Goal: Transaction & Acquisition: Purchase product/service

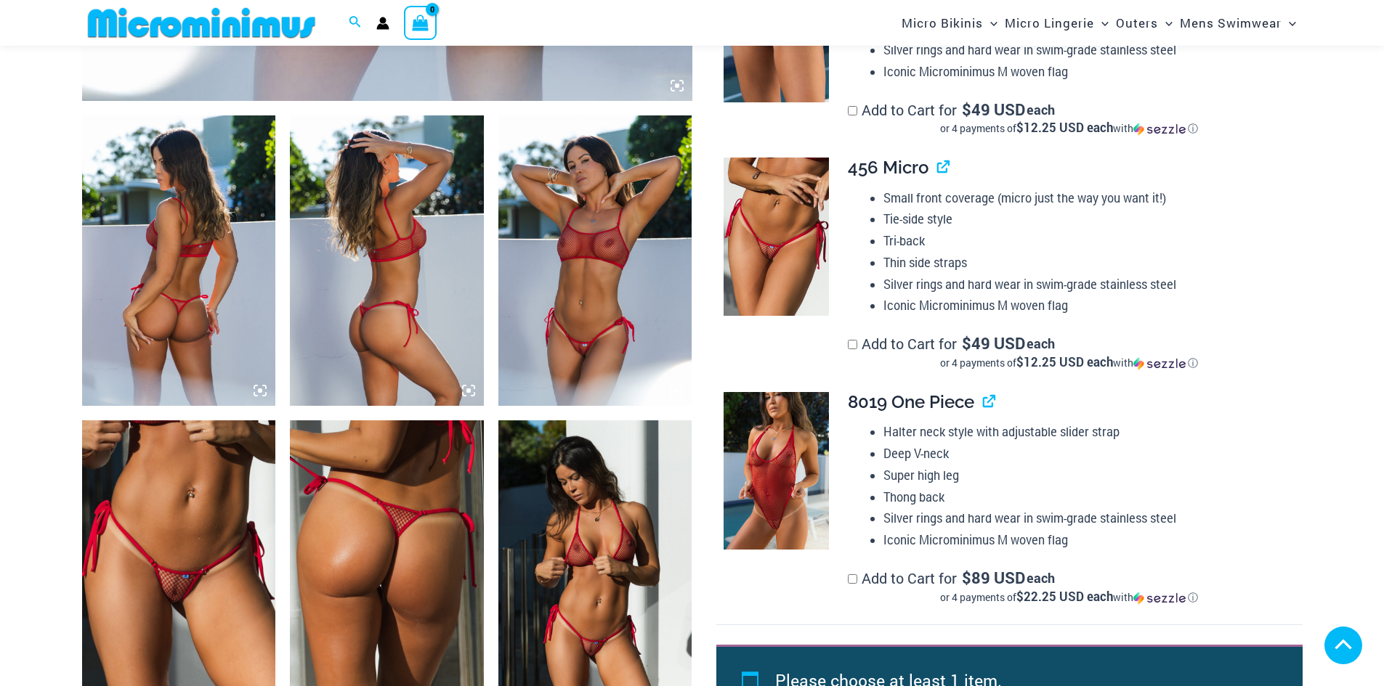
scroll to position [944, 0]
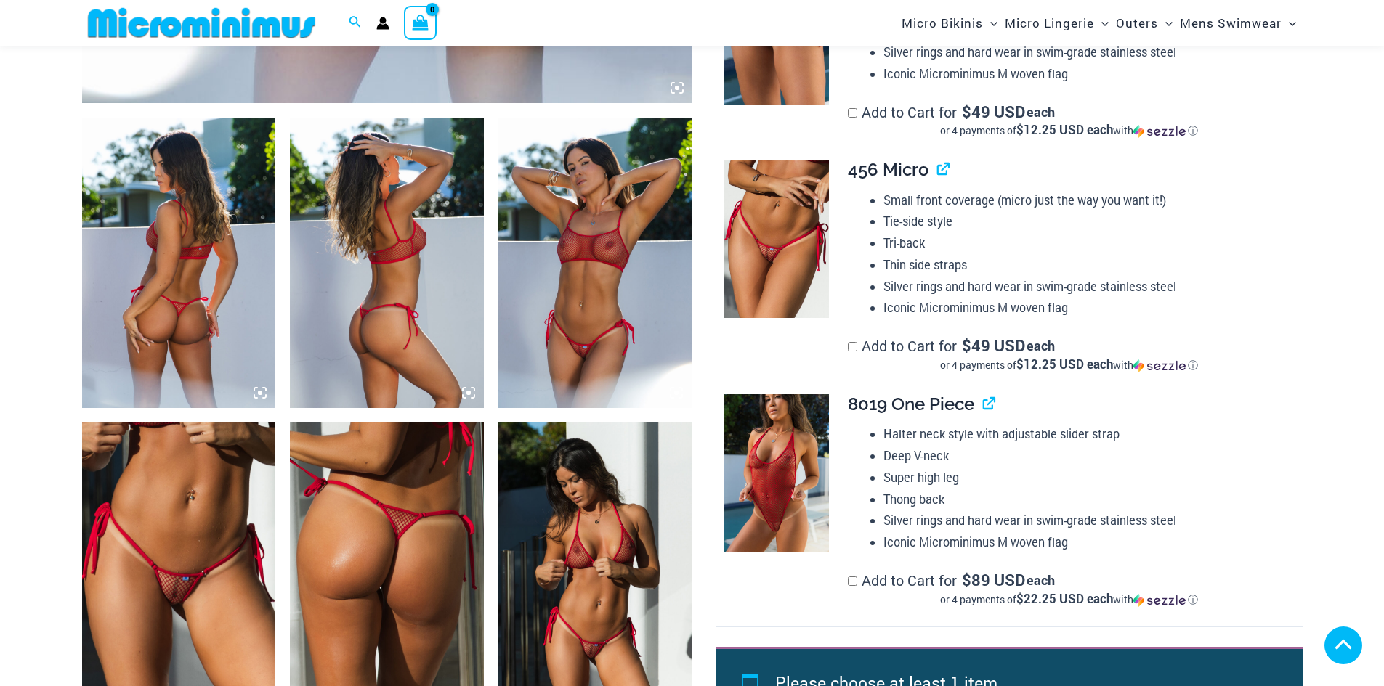
type input "**********"
click at [134, 532] on img at bounding box center [179, 568] width 194 height 291
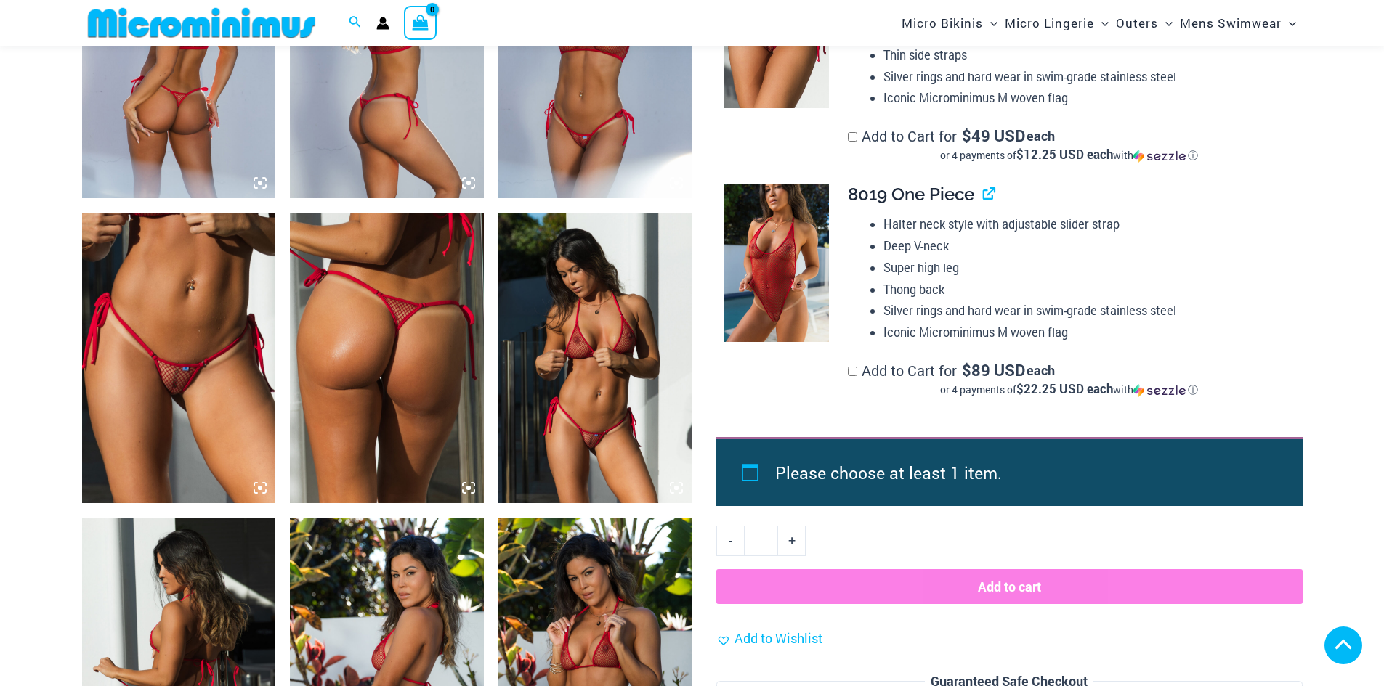
scroll to position [1162, 0]
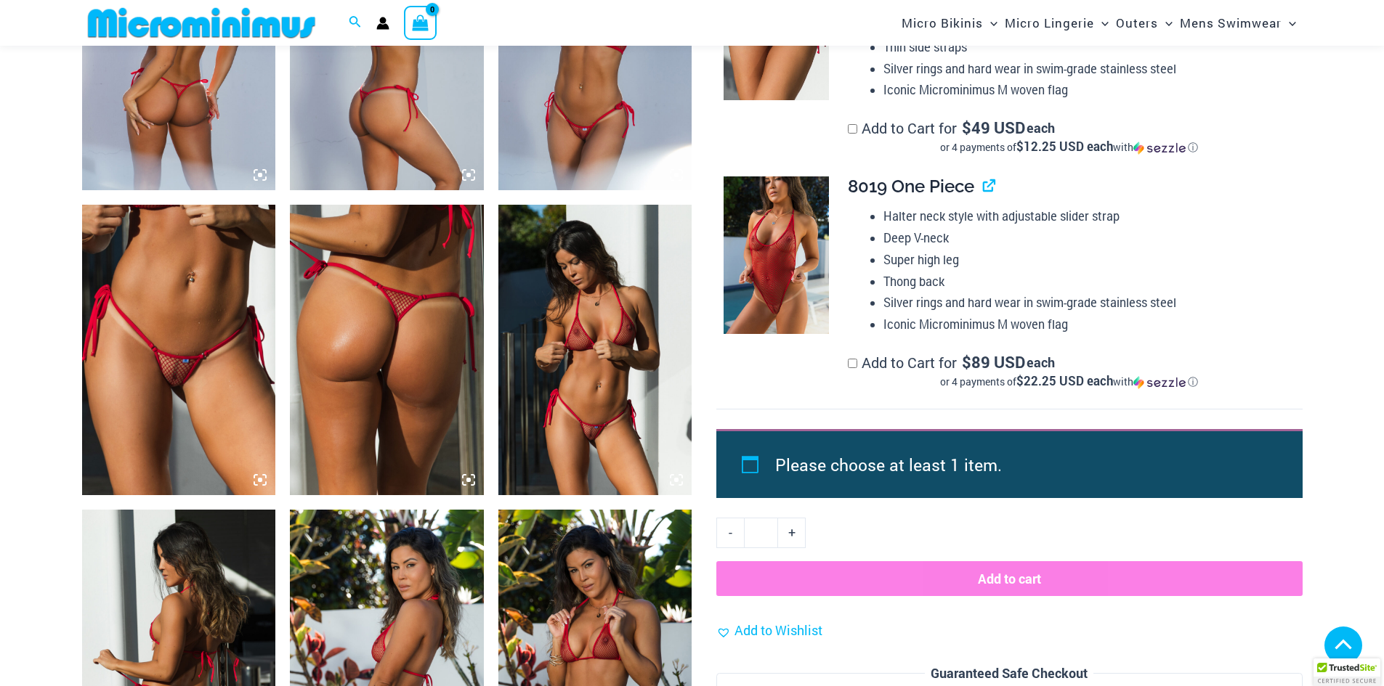
click at [264, 478] on icon at bounding box center [259, 480] width 13 height 13
click at [256, 482] on icon at bounding box center [259, 480] width 13 height 13
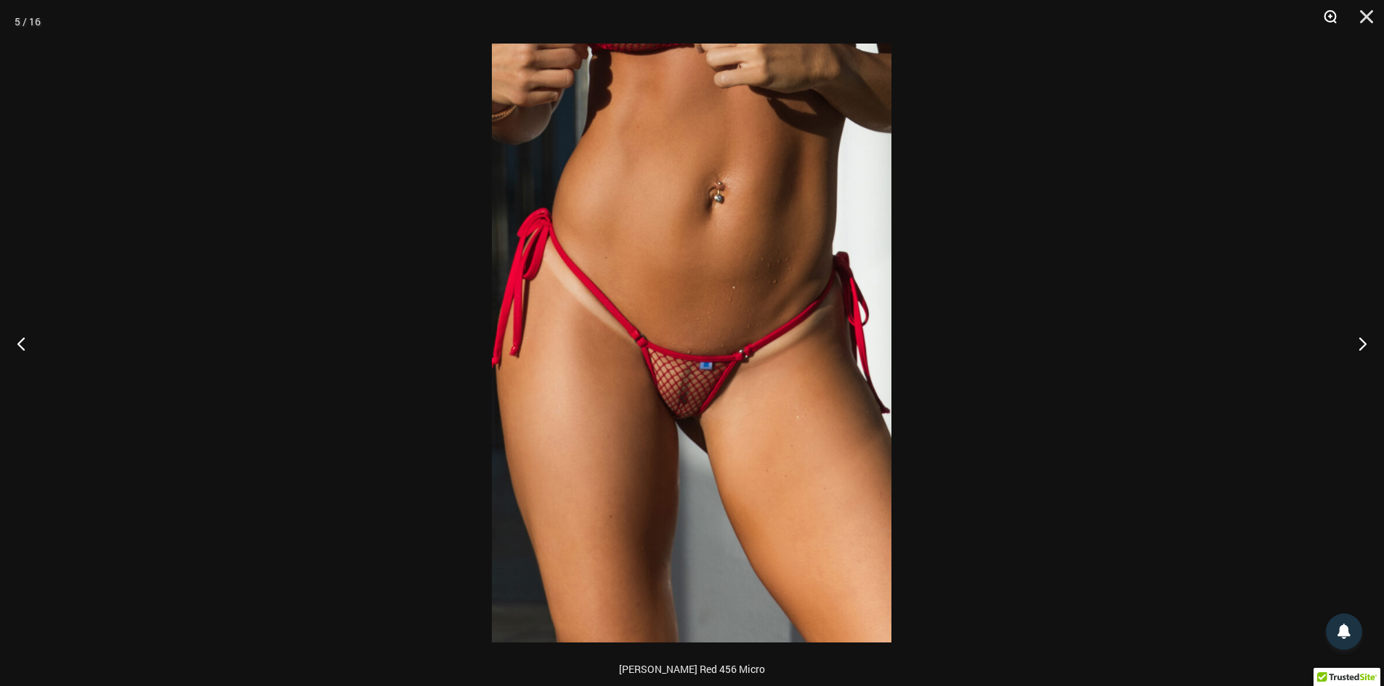
click at [1328, 12] on button "Zoom" at bounding box center [1325, 22] width 36 height 44
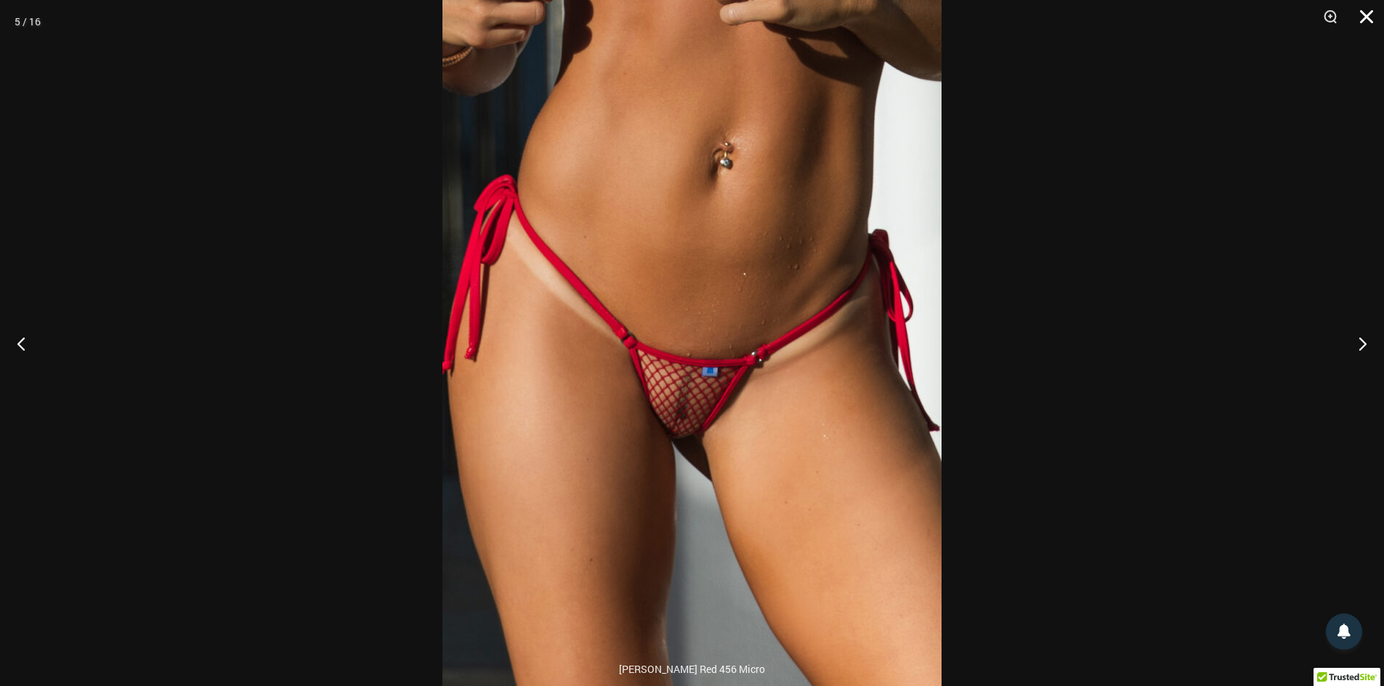
click at [1367, 15] on button "Close" at bounding box center [1361, 22] width 36 height 44
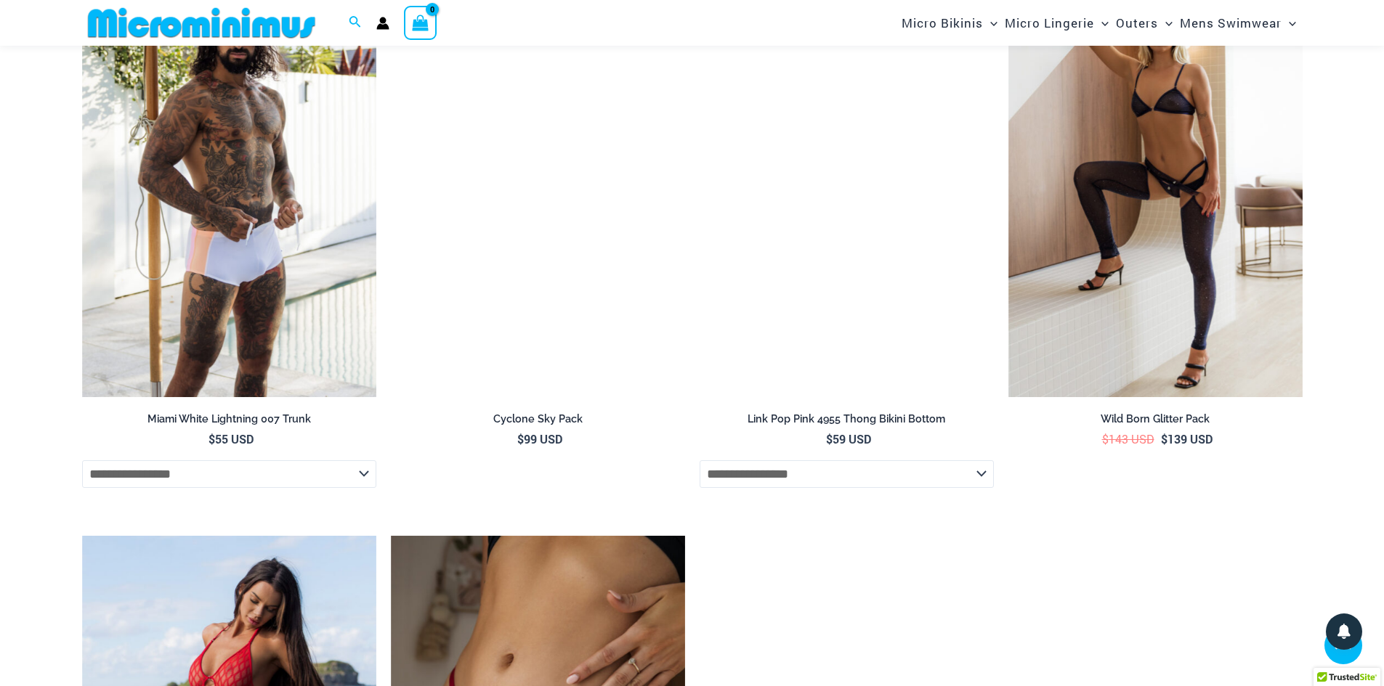
scroll to position [4503, 0]
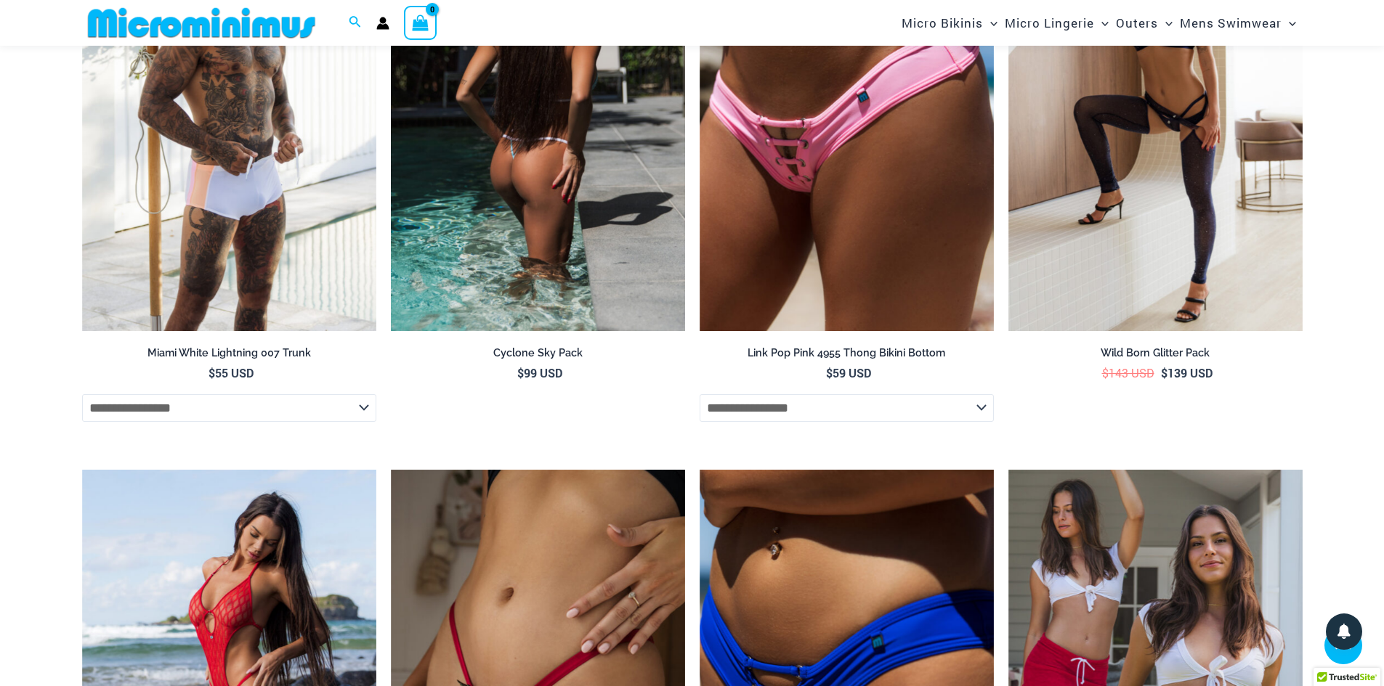
click at [546, 188] on img at bounding box center [538, 111] width 294 height 442
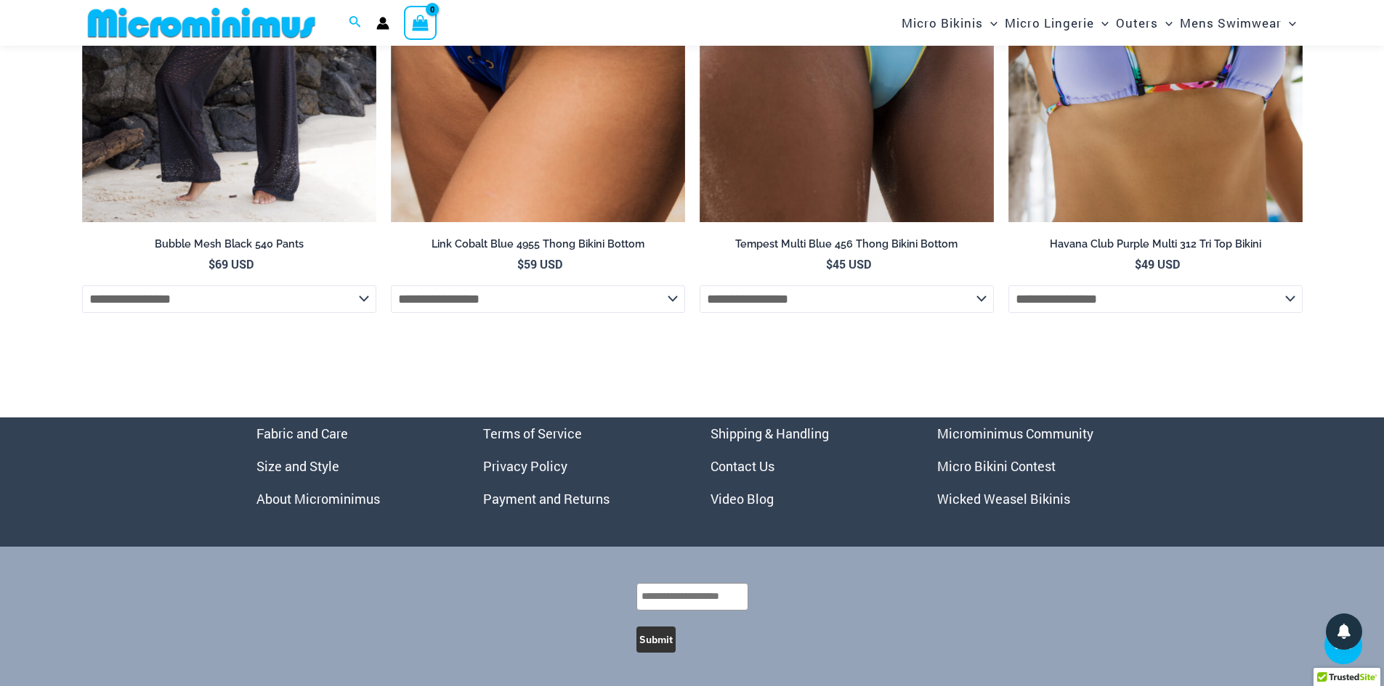
scroll to position [4708, 0]
